Goal: Information Seeking & Learning: Learn about a topic

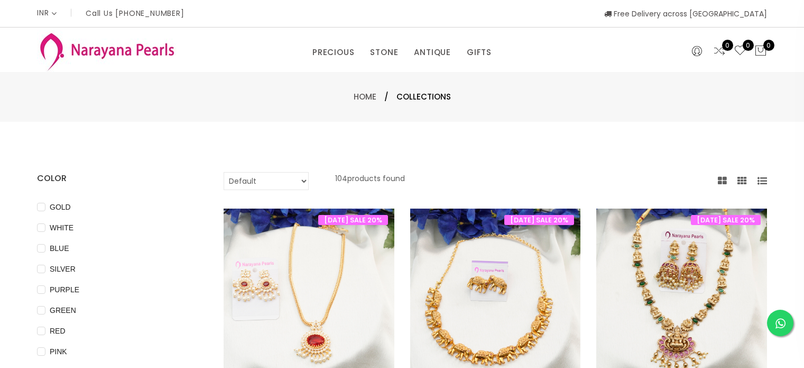
select select "INR"
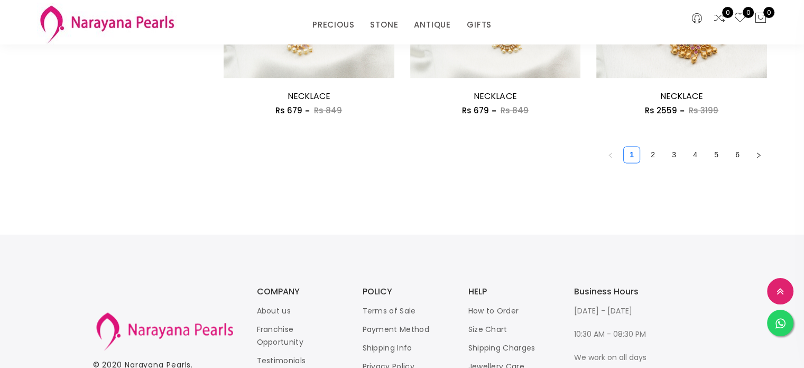
scroll to position [1600, 0]
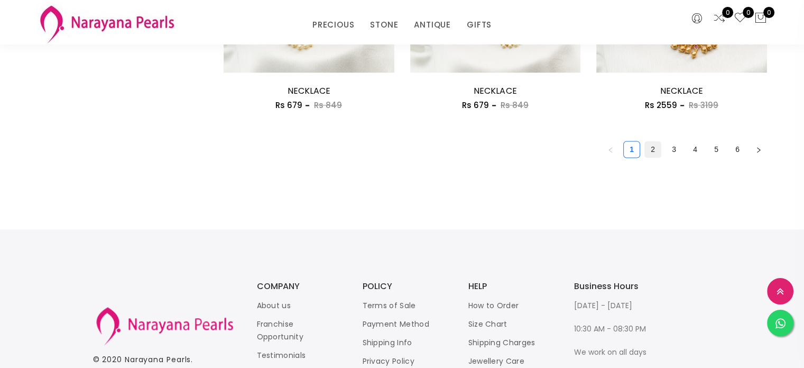
click at [649, 152] on link "2" at bounding box center [653, 149] width 16 height 16
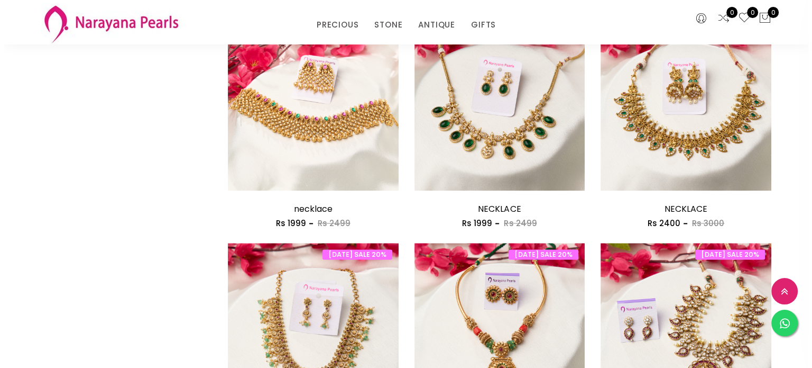
scroll to position [1260, 0]
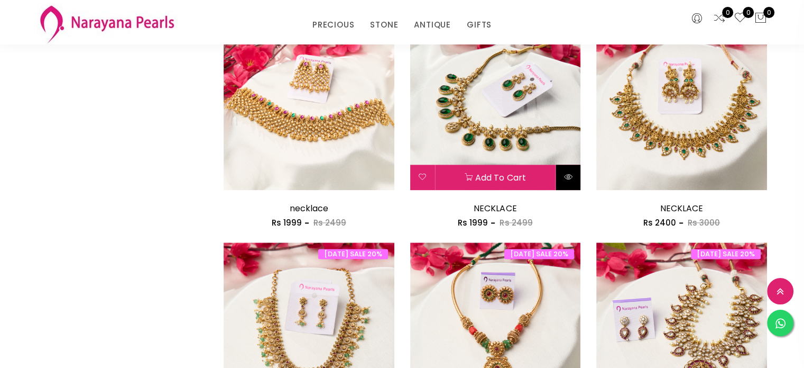
click at [565, 172] on icon at bounding box center [568, 176] width 8 height 8
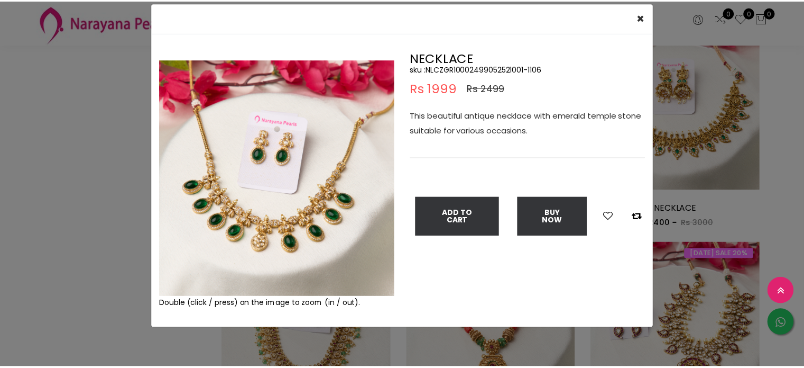
scroll to position [38, 0]
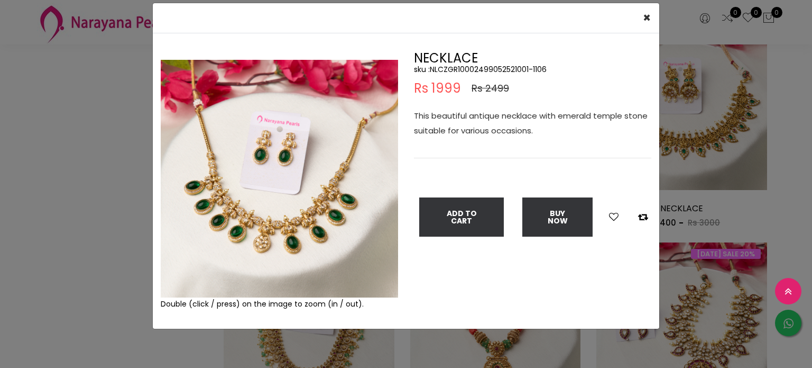
click at [319, 209] on img at bounding box center [279, 178] width 237 height 237
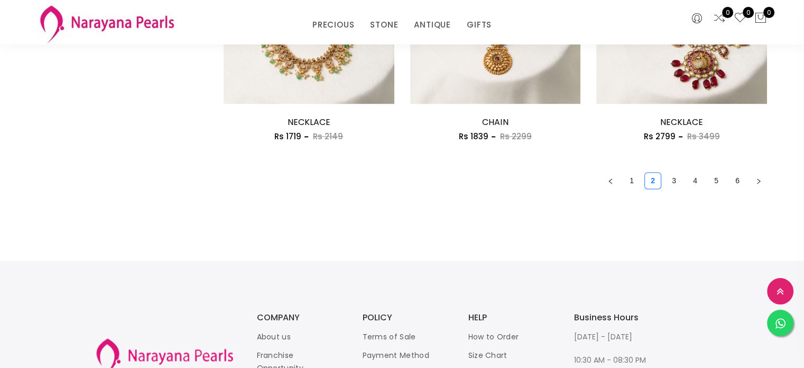
scroll to position [1584, 0]
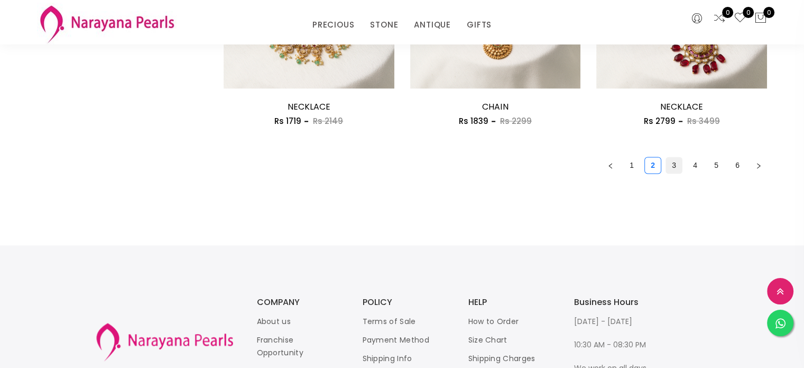
click at [676, 164] on link "3" at bounding box center [674, 165] width 16 height 16
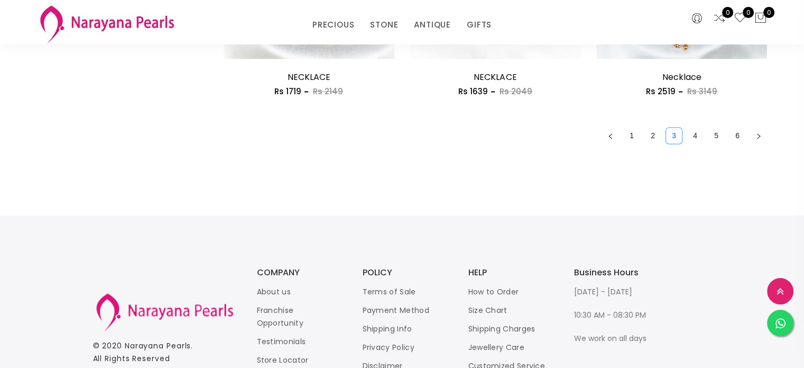
scroll to position [1614, 0]
click at [695, 133] on link "4" at bounding box center [695, 135] width 16 height 16
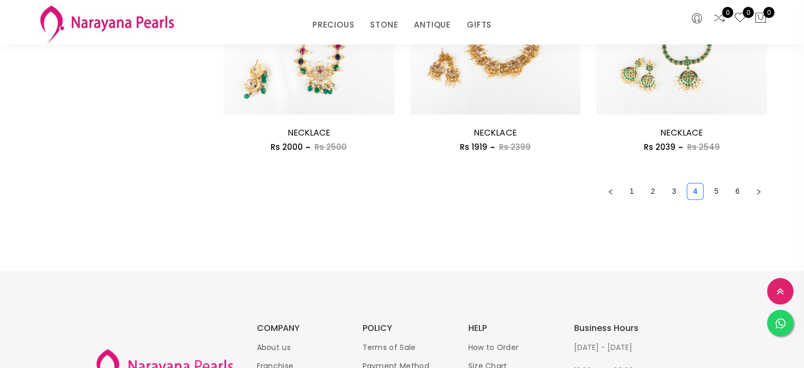
scroll to position [1560, 0]
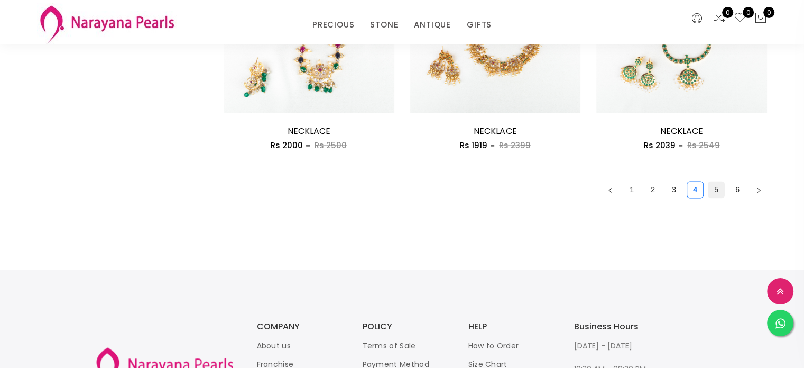
click at [717, 188] on link "5" at bounding box center [717, 189] width 16 height 16
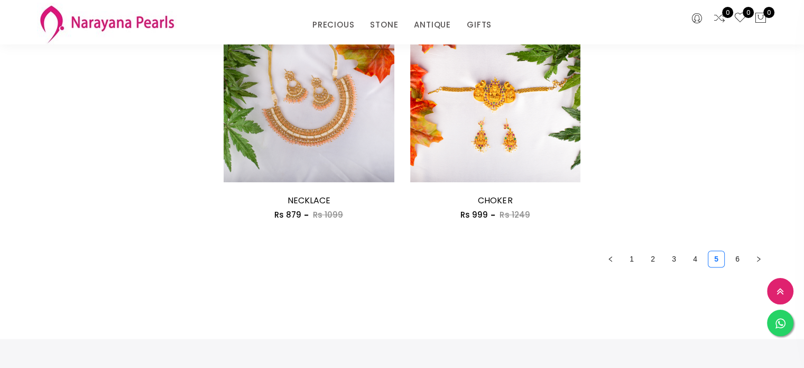
scroll to position [1535, 0]
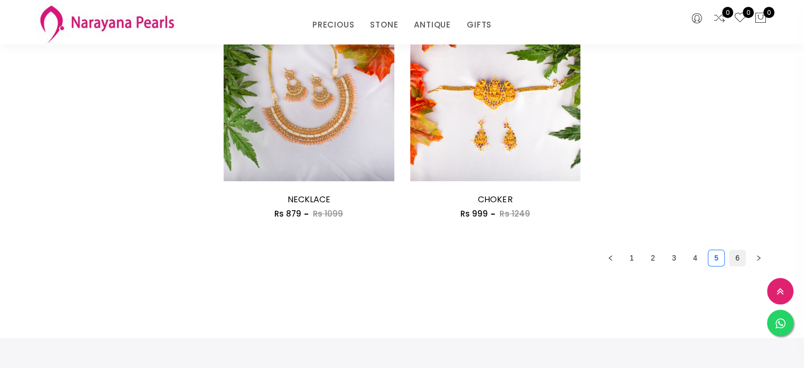
click at [742, 259] on link "6" at bounding box center [738, 258] width 16 height 16
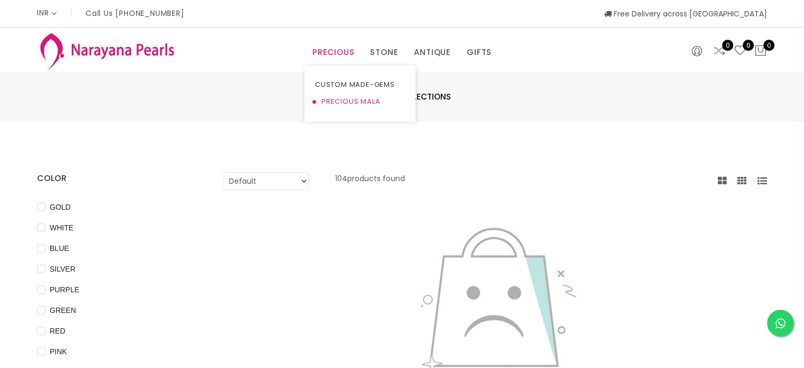
click at [356, 99] on link "PRECIOUS MALA" at bounding box center [360, 101] width 90 height 17
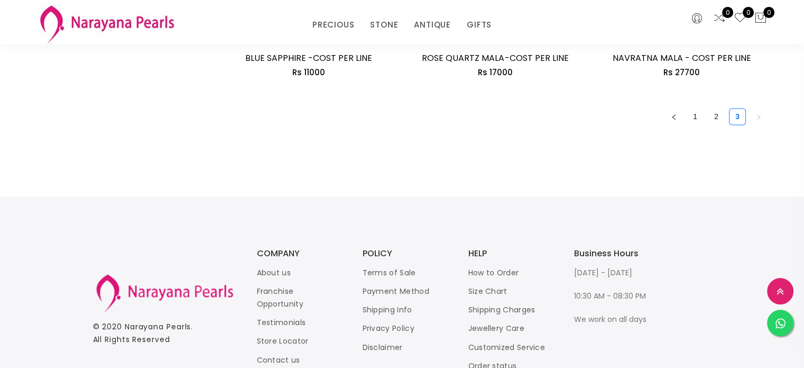
scroll to position [1665, 0]
click at [713, 120] on link "2" at bounding box center [717, 116] width 16 height 16
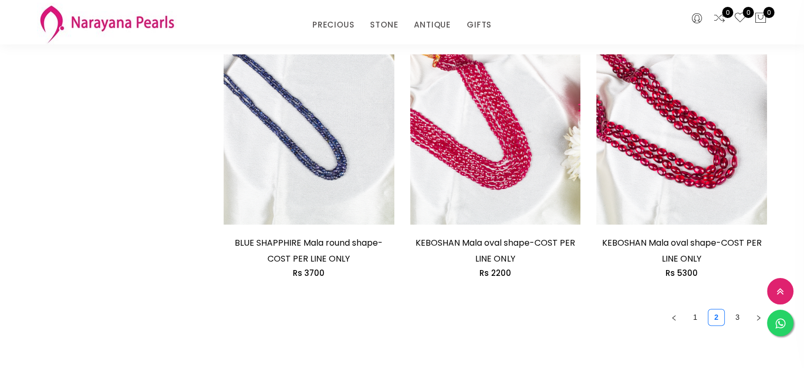
scroll to position [1579, 0]
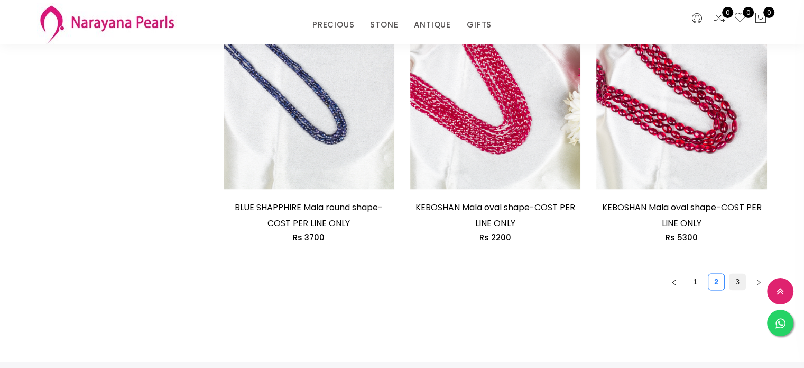
click at [739, 273] on link "3" at bounding box center [738, 281] width 16 height 16
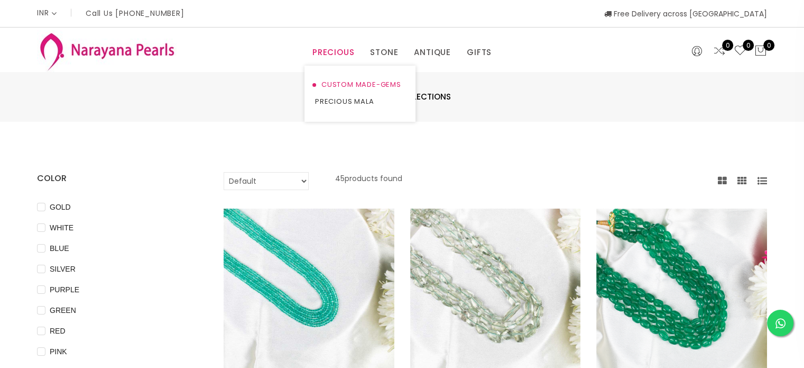
click at [348, 86] on link "CUSTOM MADE-GEMS" at bounding box center [360, 84] width 90 height 17
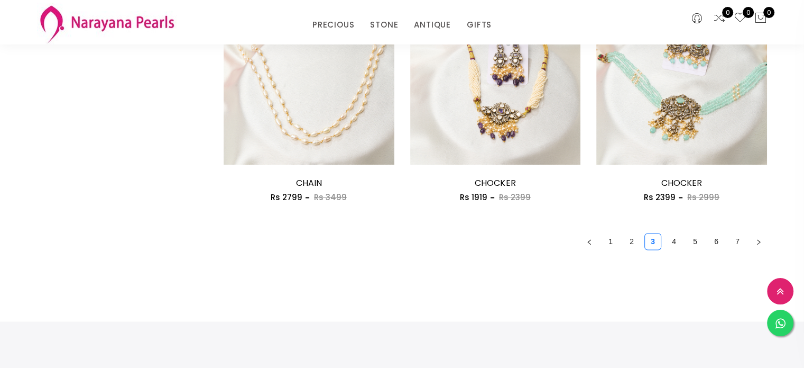
scroll to position [1510, 0]
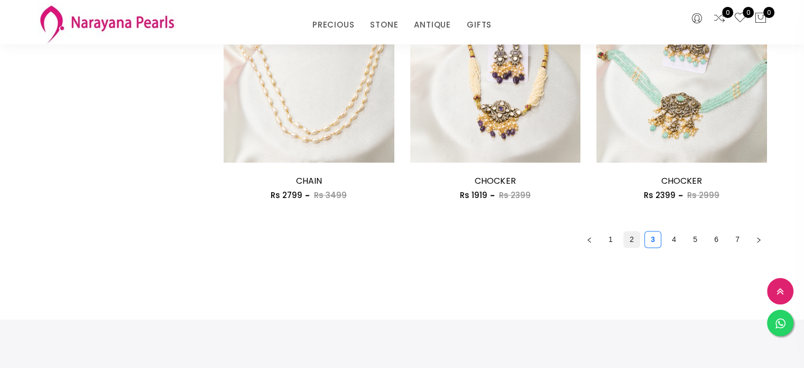
click at [630, 239] on link "2" at bounding box center [632, 239] width 16 height 16
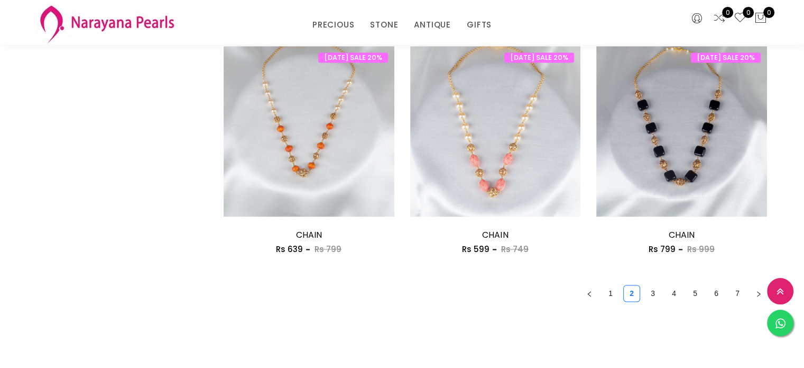
scroll to position [1491, 0]
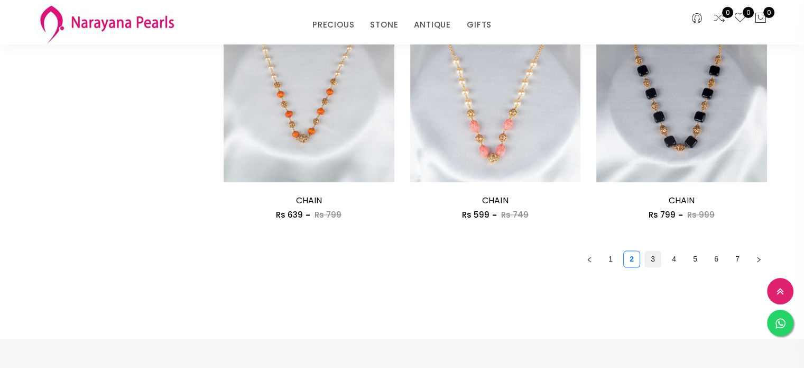
click at [653, 262] on link "3" at bounding box center [653, 259] width 16 height 16
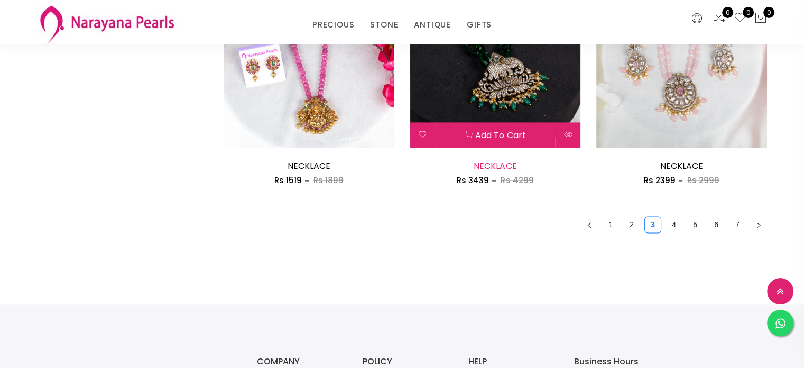
scroll to position [1526, 0]
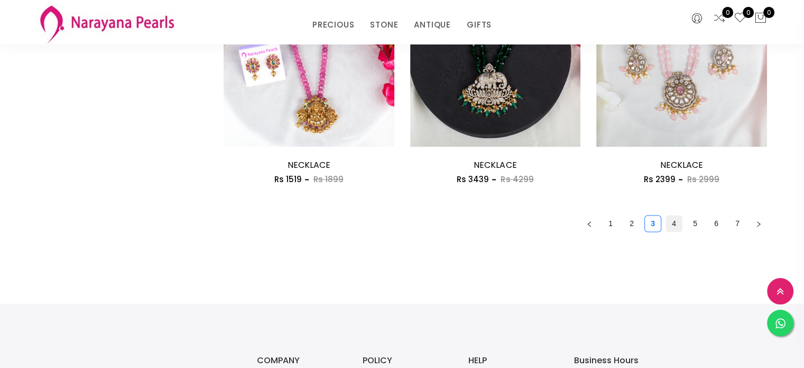
click at [668, 226] on link "4" at bounding box center [674, 223] width 16 height 16
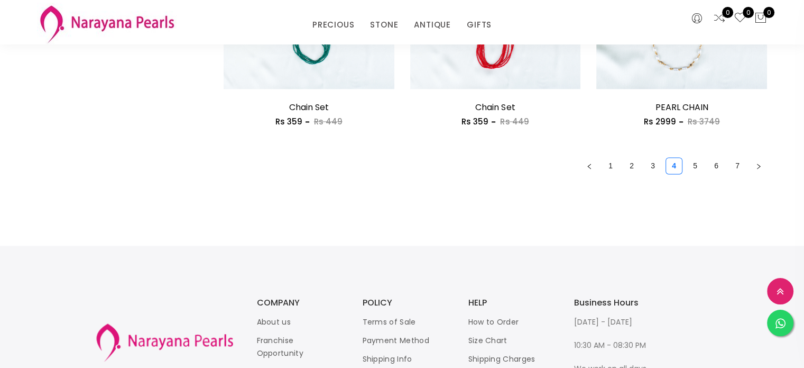
scroll to position [1583, 0]
click at [695, 167] on link "5" at bounding box center [695, 167] width 16 height 16
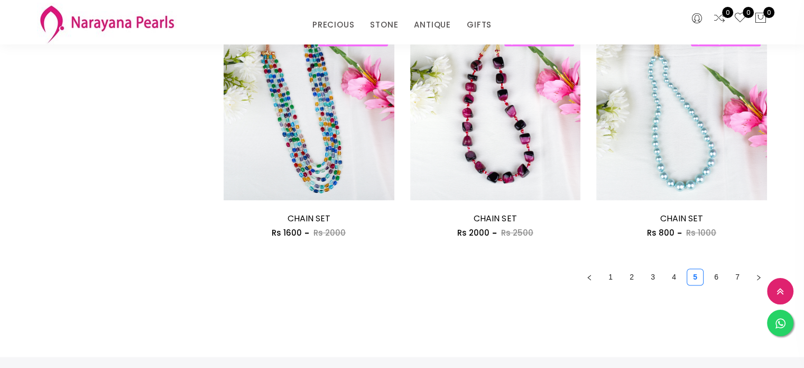
scroll to position [1492, 0]
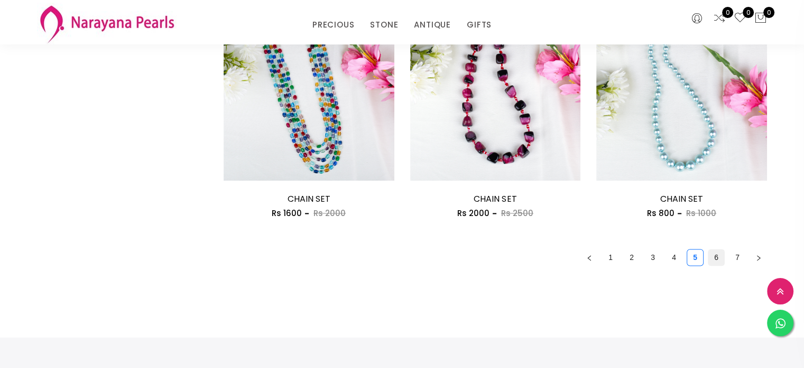
click at [715, 253] on link "6" at bounding box center [717, 257] width 16 height 16
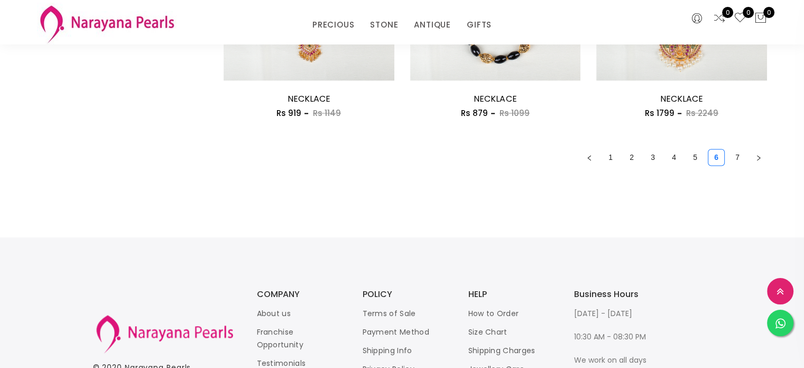
scroll to position [1593, 0]
click at [738, 152] on link "7" at bounding box center [738, 157] width 16 height 16
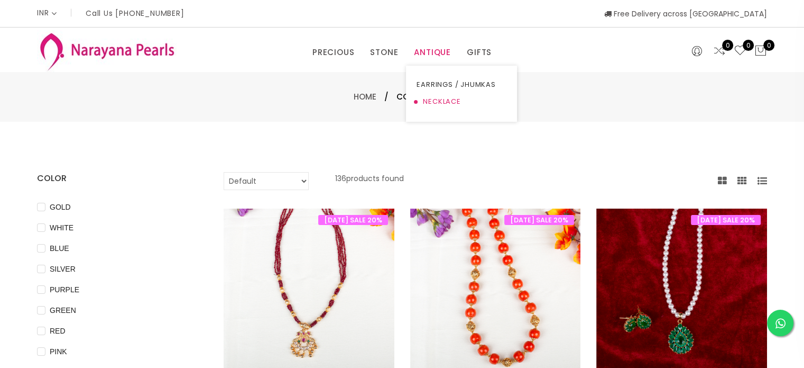
click at [432, 100] on link "NECKLACE" at bounding box center [462, 101] width 90 height 17
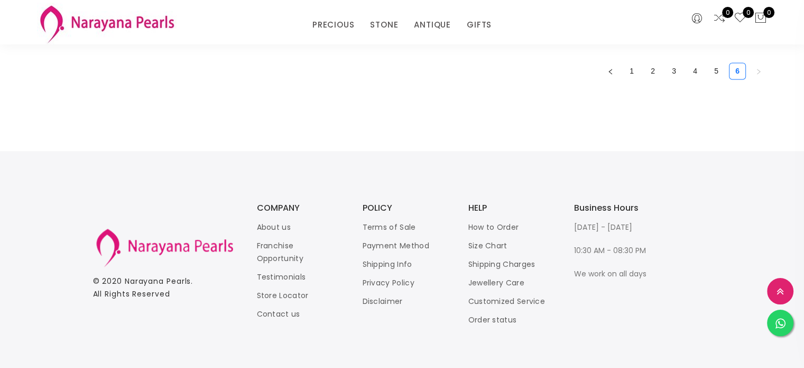
scroll to position [1679, 0]
click at [649, 66] on link "2" at bounding box center [653, 70] width 16 height 16
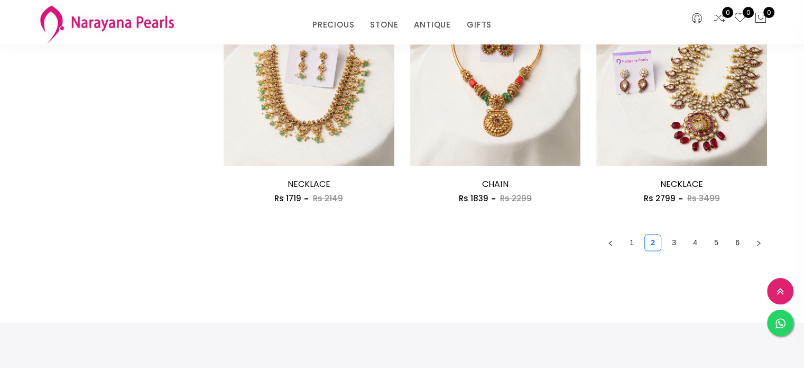
scroll to position [1508, 0]
click at [672, 242] on link "3" at bounding box center [674, 241] width 16 height 16
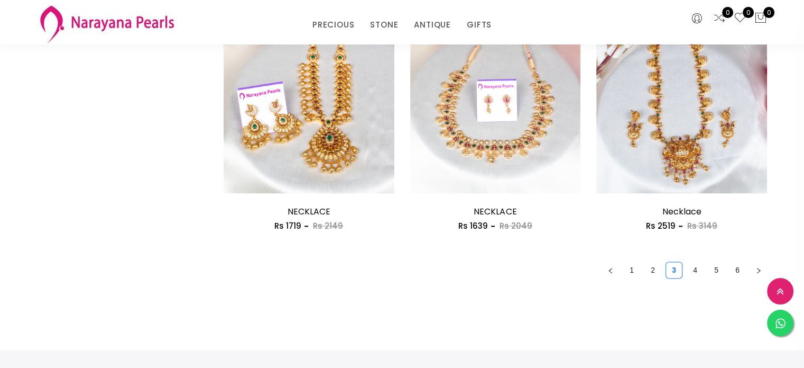
scroll to position [1479, 0]
click at [692, 266] on link "4" at bounding box center [695, 271] width 16 height 16
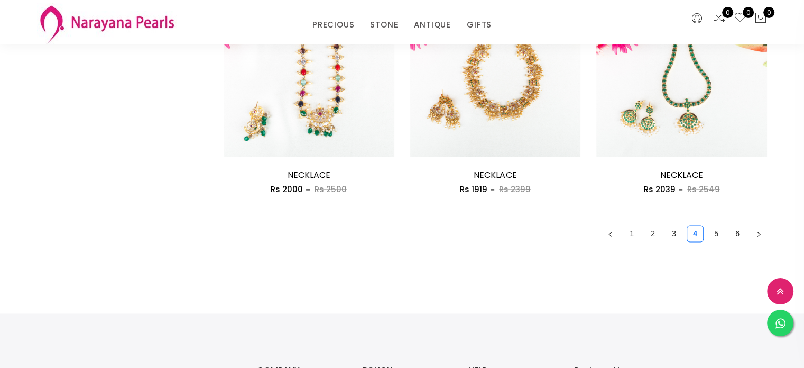
scroll to position [1518, 0]
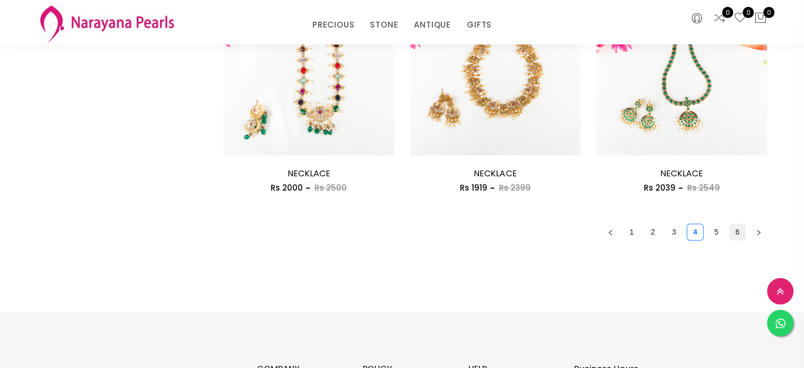
click at [739, 234] on link "6" at bounding box center [738, 232] width 16 height 16
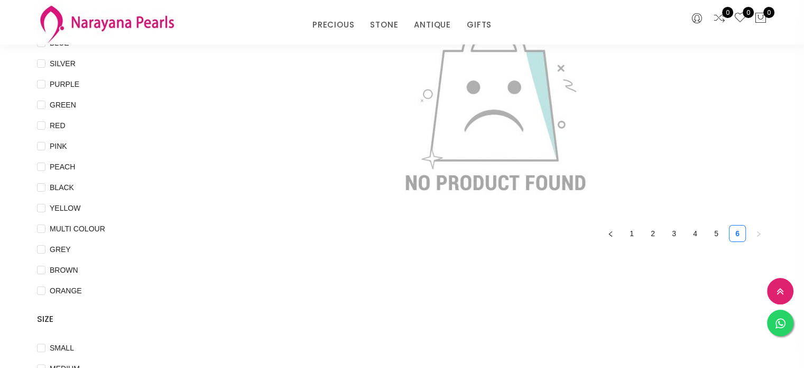
scroll to position [161, 0]
click at [719, 234] on link "5" at bounding box center [717, 233] width 16 height 16
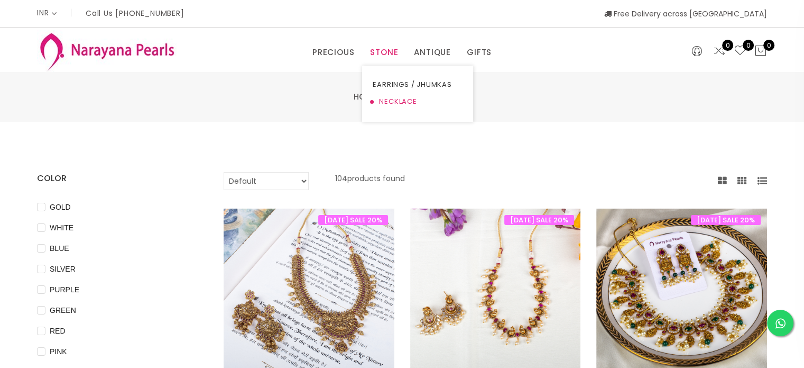
click at [398, 97] on link "NECKLACE" at bounding box center [418, 101] width 90 height 17
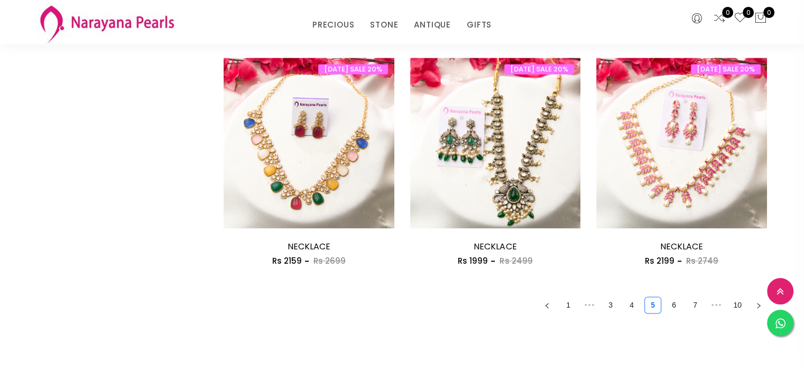
scroll to position [1402, 0]
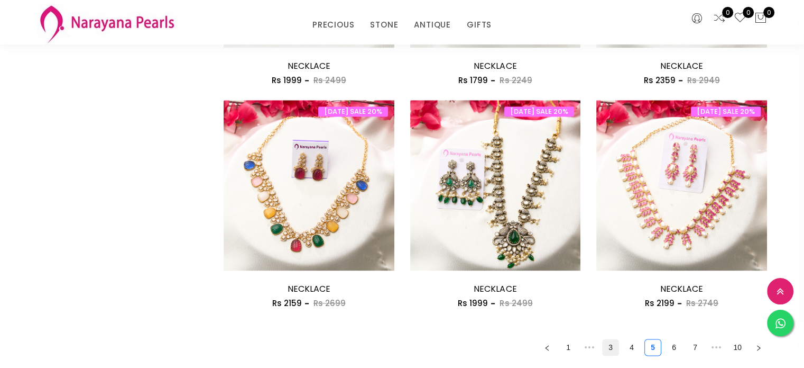
click at [612, 347] on link "3" at bounding box center [611, 347] width 16 height 16
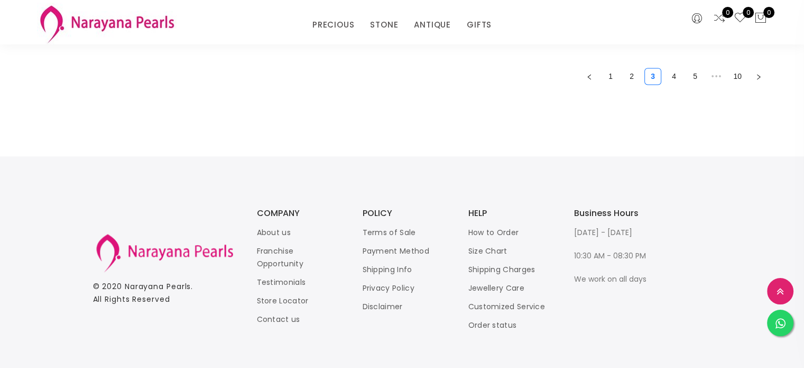
scroll to position [1688, 0]
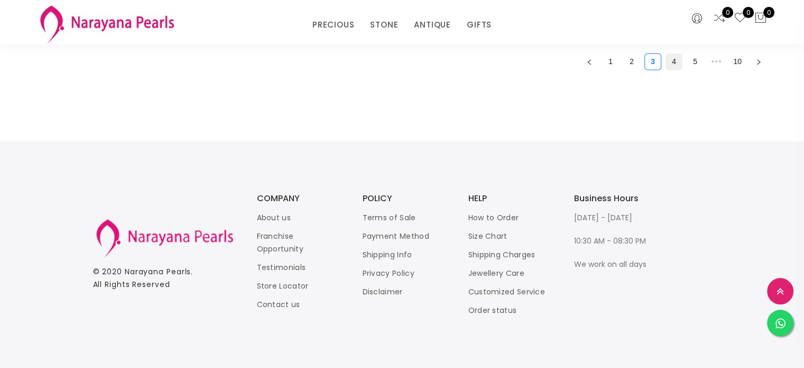
click at [672, 64] on link "4" at bounding box center [674, 61] width 16 height 16
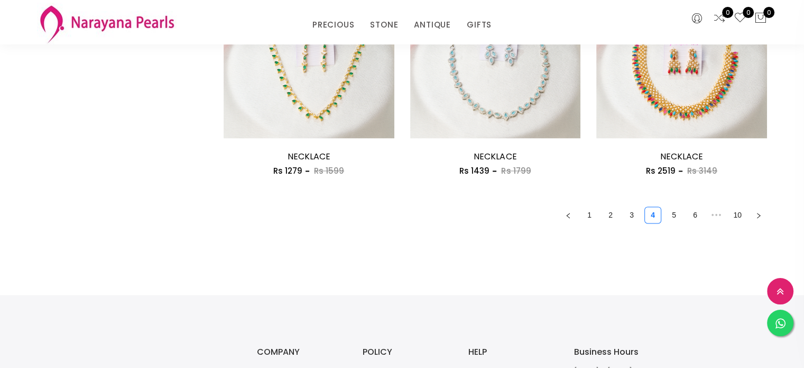
scroll to position [1554, 0]
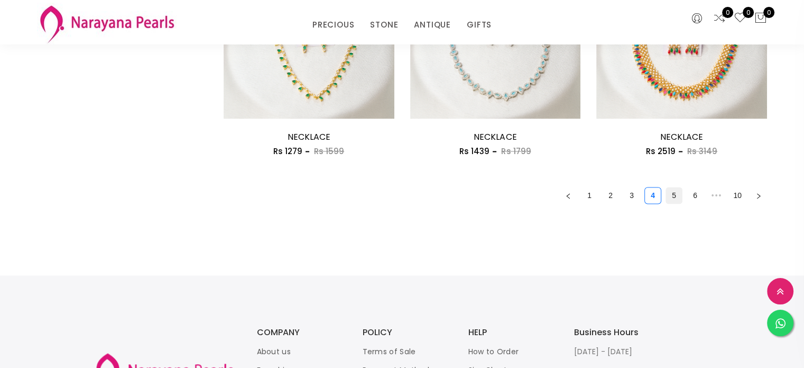
click at [674, 198] on link "5" at bounding box center [674, 195] width 16 height 16
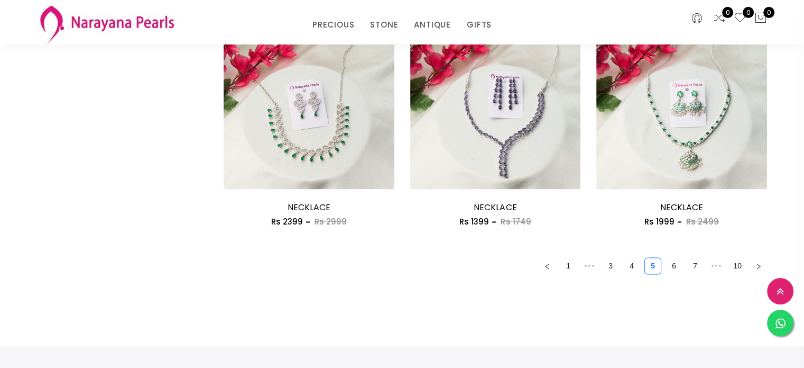
scroll to position [1508, 0]
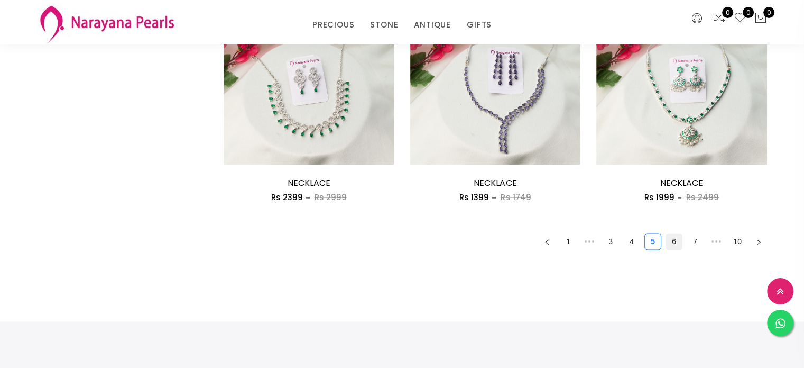
click at [677, 241] on link "6" at bounding box center [674, 241] width 16 height 16
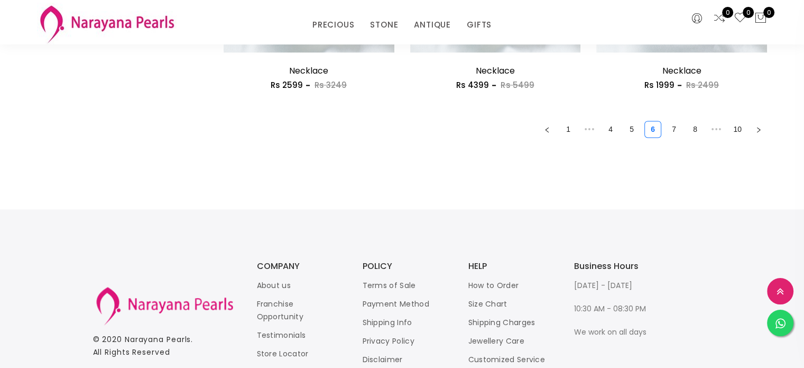
scroll to position [1678, 0]
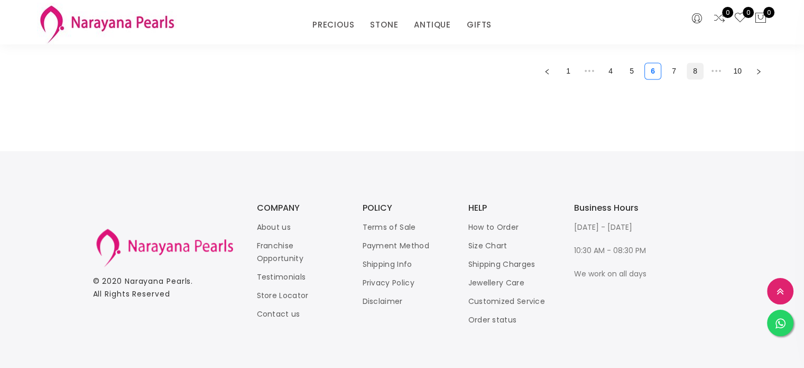
click at [696, 73] on link "8" at bounding box center [695, 71] width 16 height 16
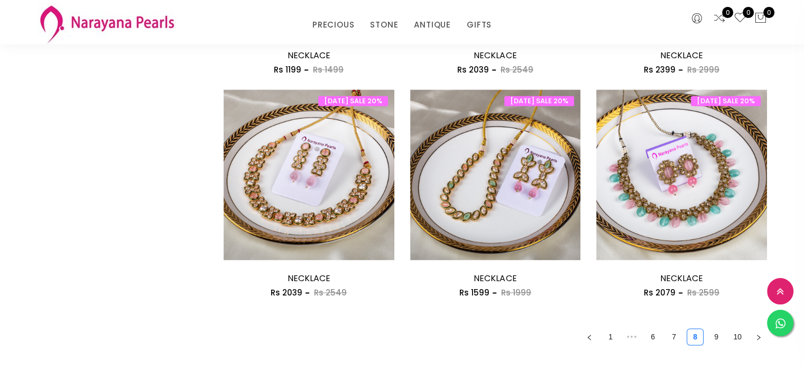
scroll to position [1416, 0]
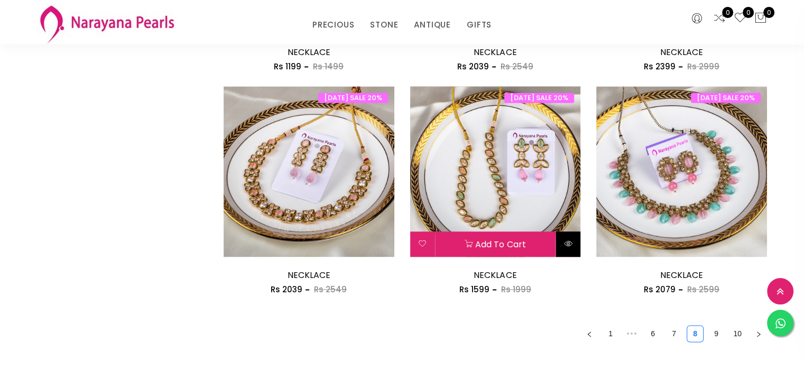
click at [562, 240] on button at bounding box center [568, 243] width 25 height 25
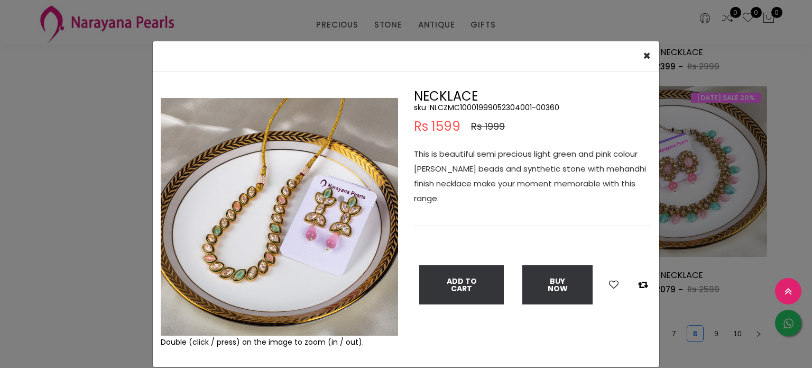
click at [259, 270] on img at bounding box center [279, 216] width 237 height 237
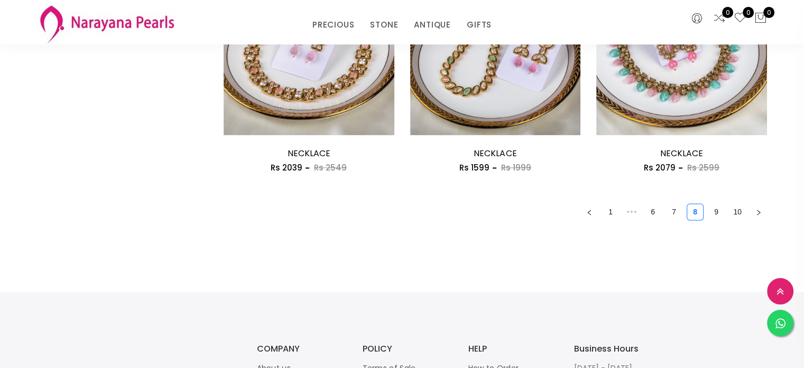
scroll to position [1539, 0]
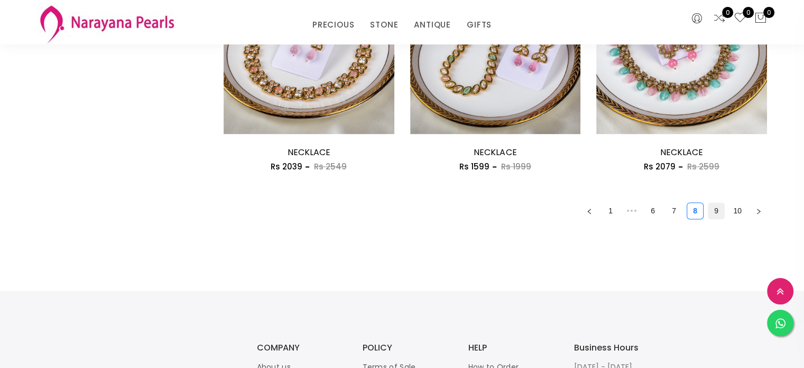
click at [717, 209] on link "9" at bounding box center [717, 211] width 16 height 16
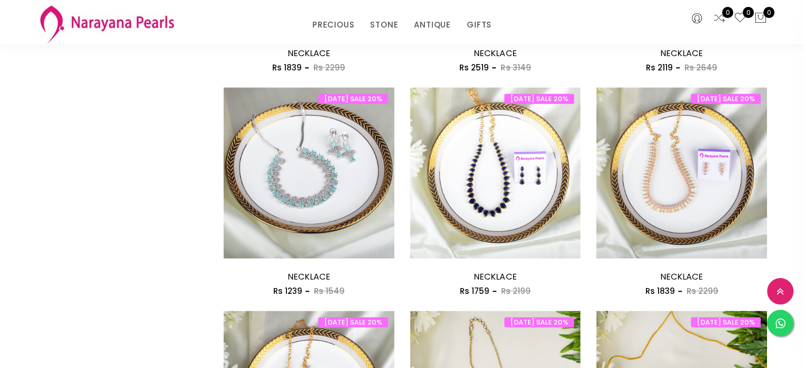
scroll to position [746, 0]
